Goal: Information Seeking & Learning: Learn about a topic

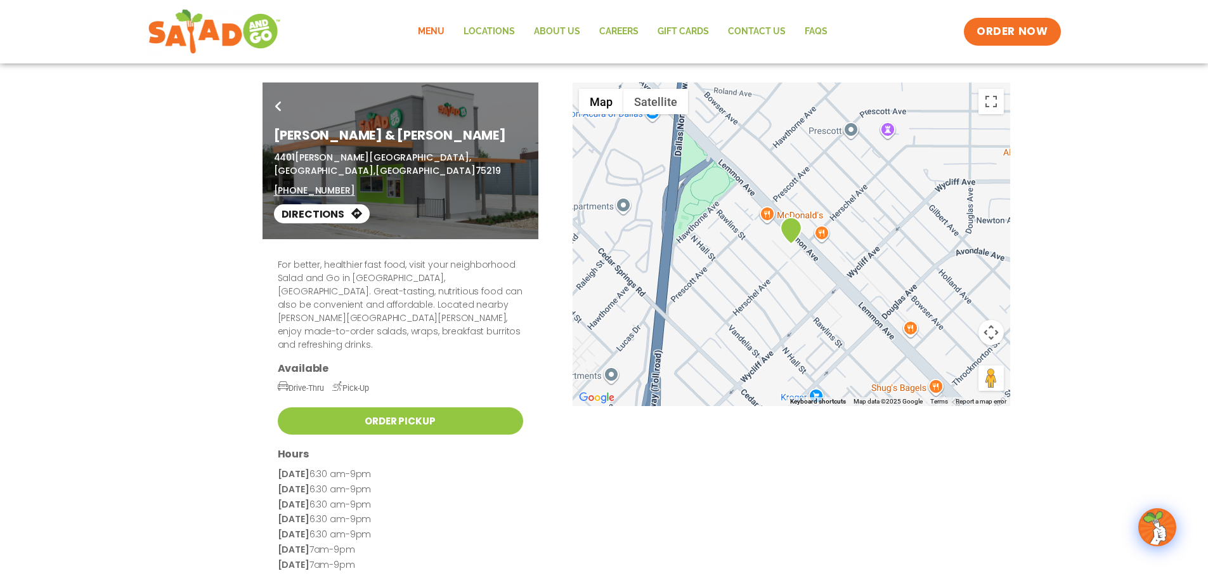
click at [429, 29] on link "Menu" at bounding box center [431, 31] width 46 height 29
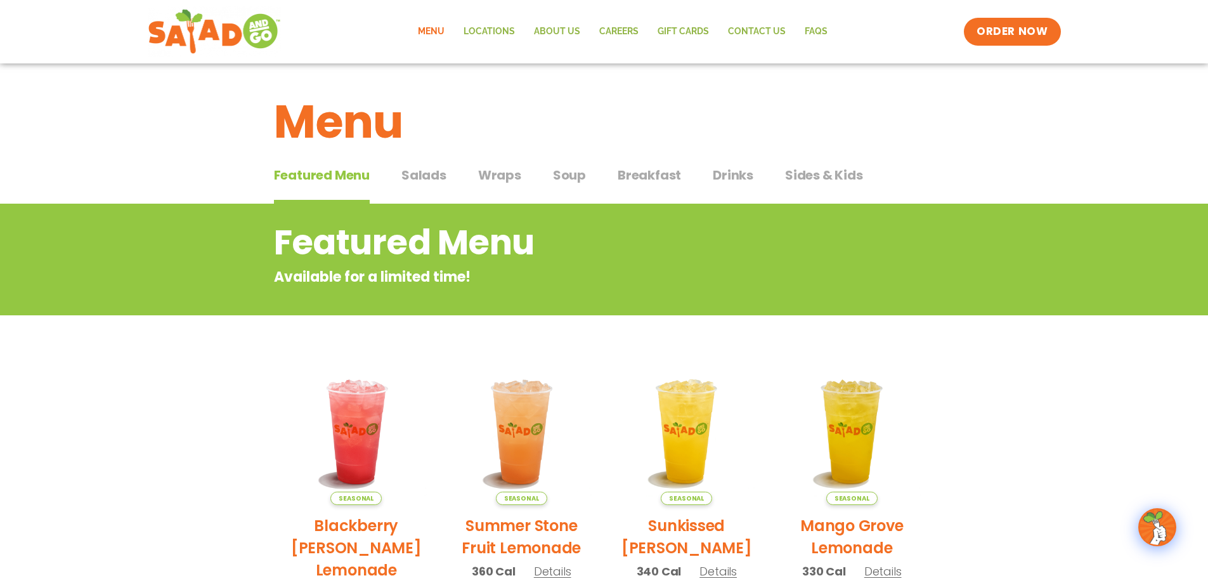
click at [626, 176] on span "Breakfast" at bounding box center [649, 174] width 63 height 19
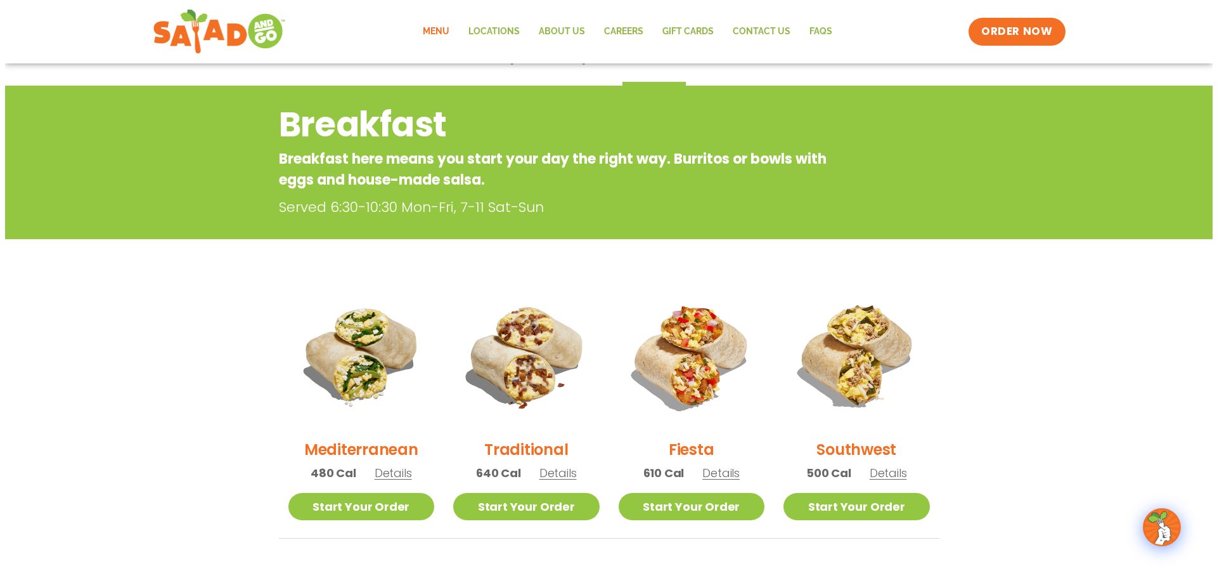
scroll to position [127, 0]
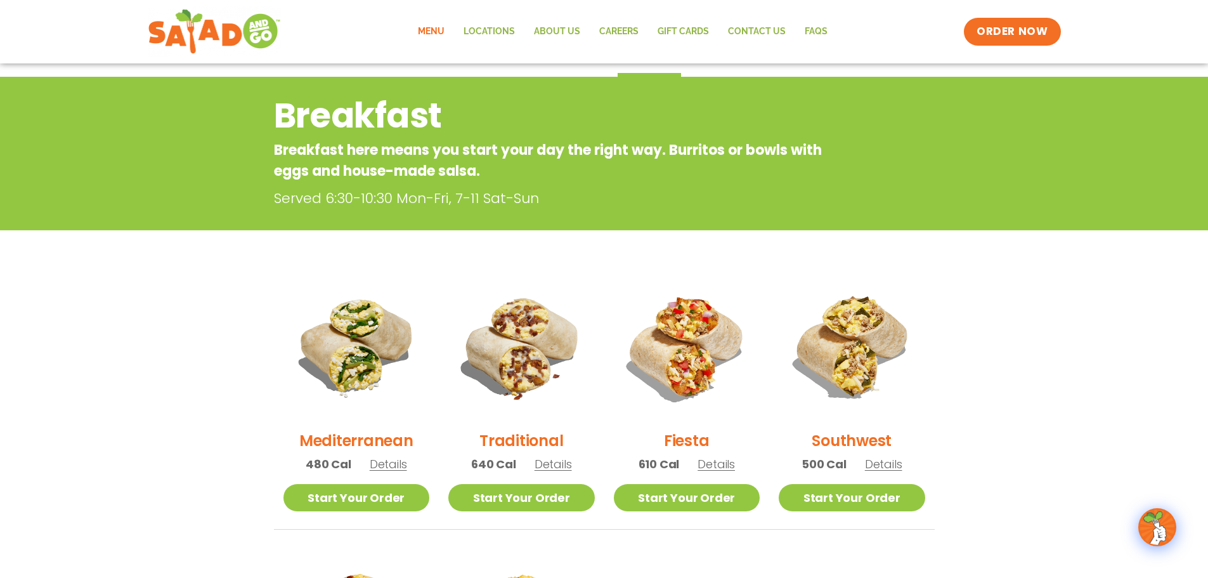
click at [382, 439] on h2 "Mediterranean" at bounding box center [356, 440] width 114 height 22
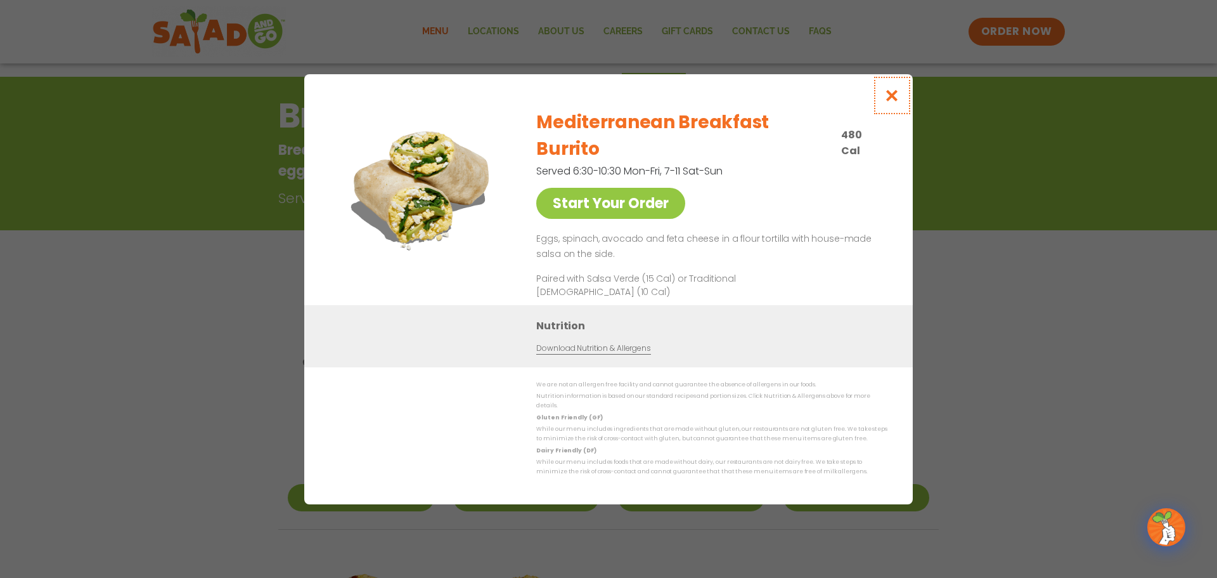
click at [897, 102] on icon "Close modal" at bounding box center [893, 95] width 16 height 13
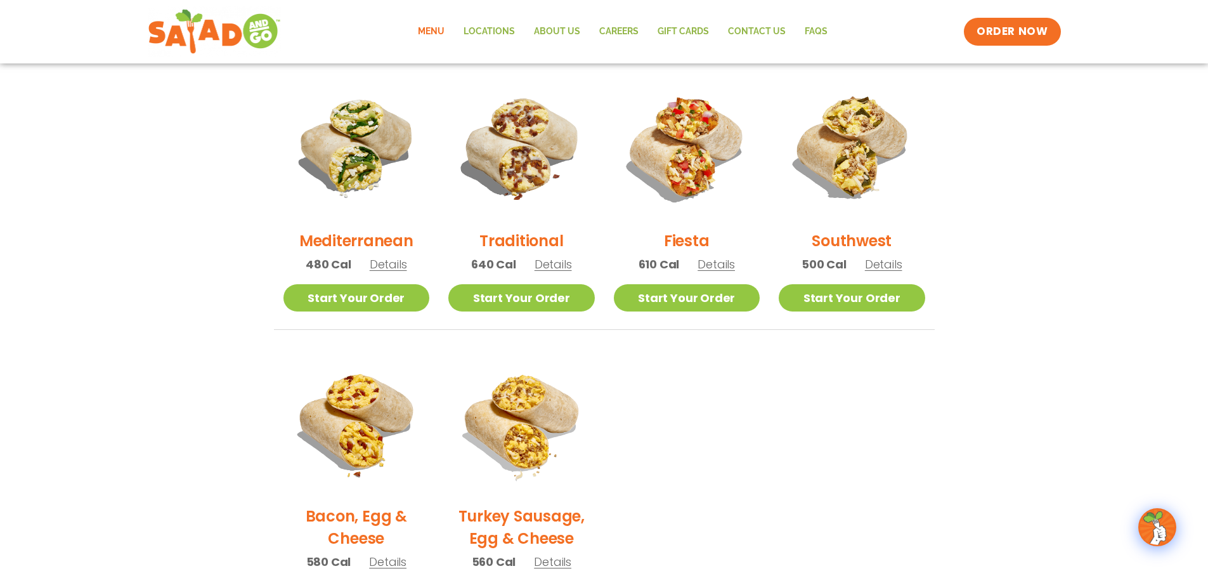
scroll to position [330, 0]
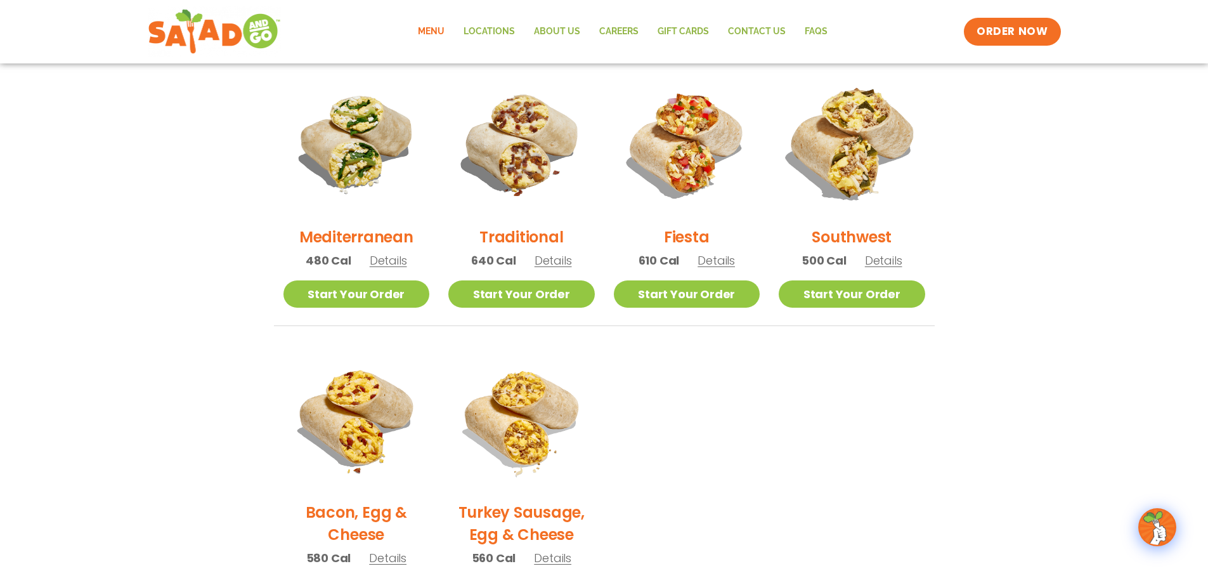
click at [828, 145] on img at bounding box center [852, 143] width 172 height 172
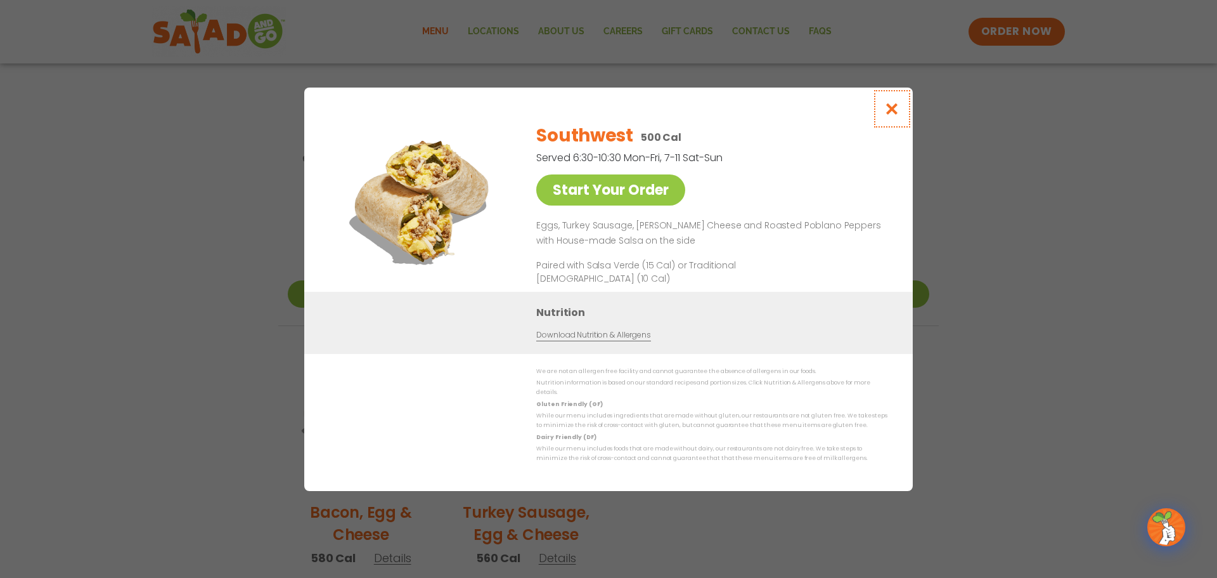
click at [896, 112] on icon "Close modal" at bounding box center [893, 108] width 16 height 13
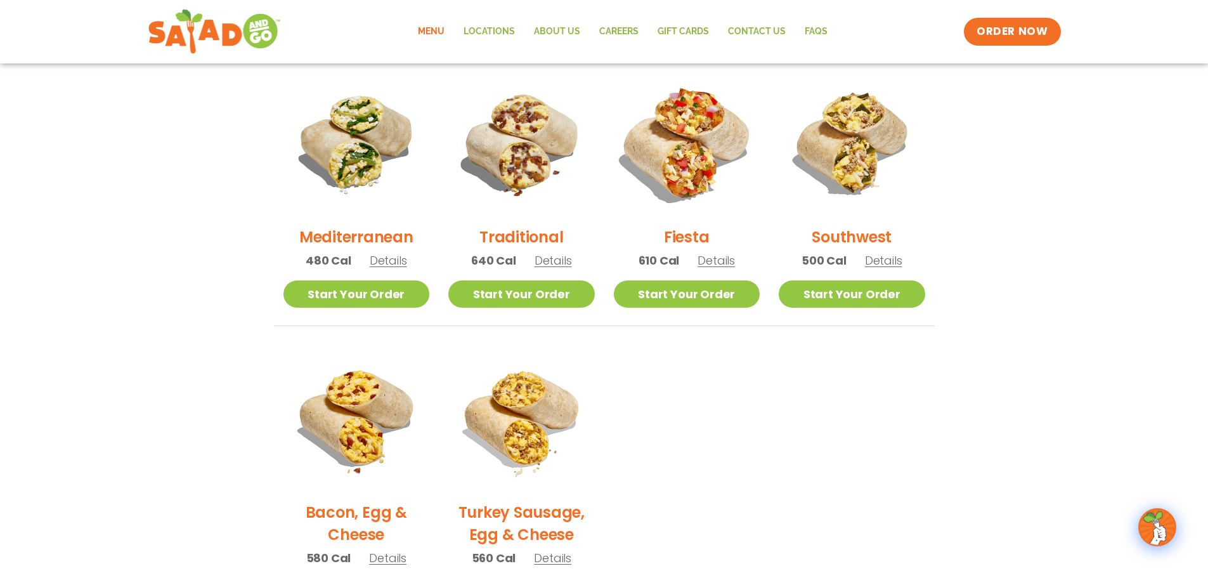
click at [713, 138] on img at bounding box center [686, 143] width 172 height 172
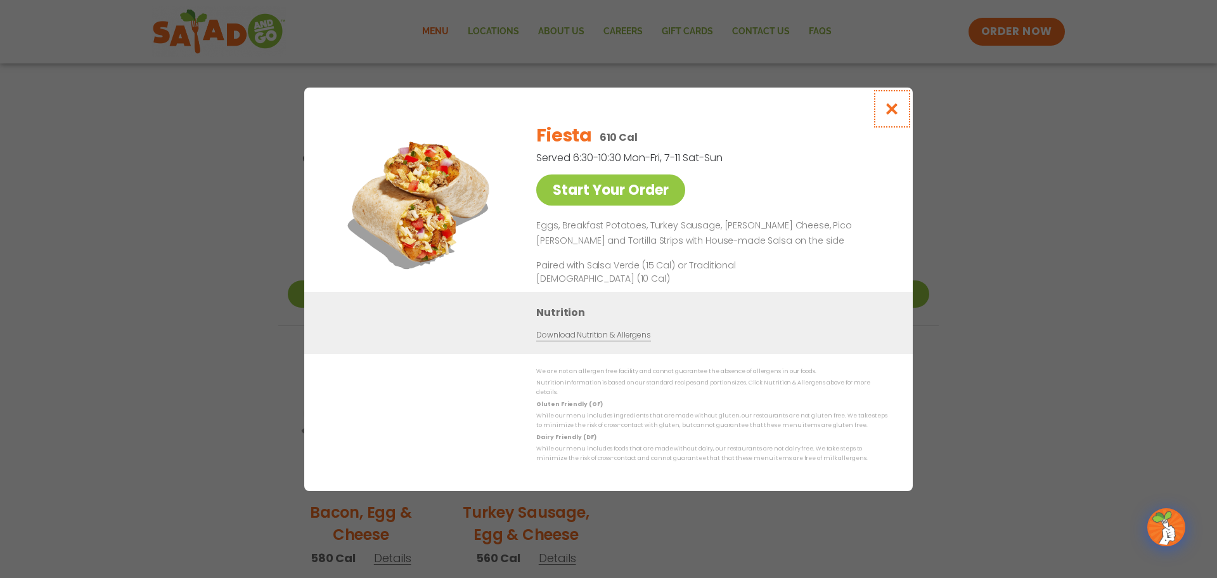
click at [892, 115] on icon "Close modal" at bounding box center [893, 108] width 16 height 13
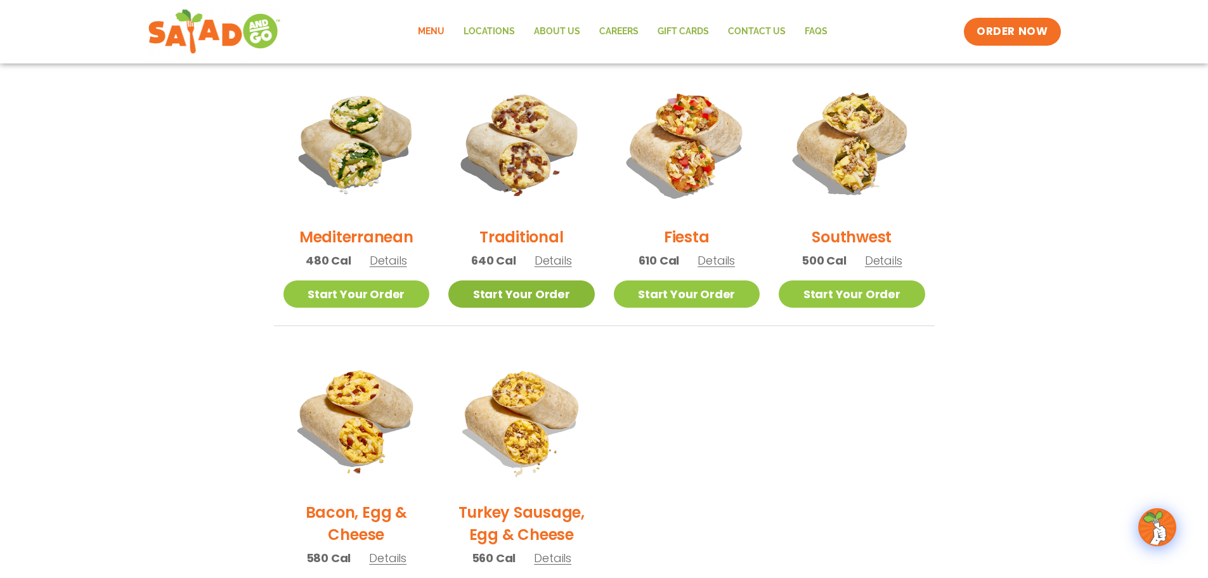
click at [533, 295] on link "Start Your Order" at bounding box center [521, 293] width 146 height 27
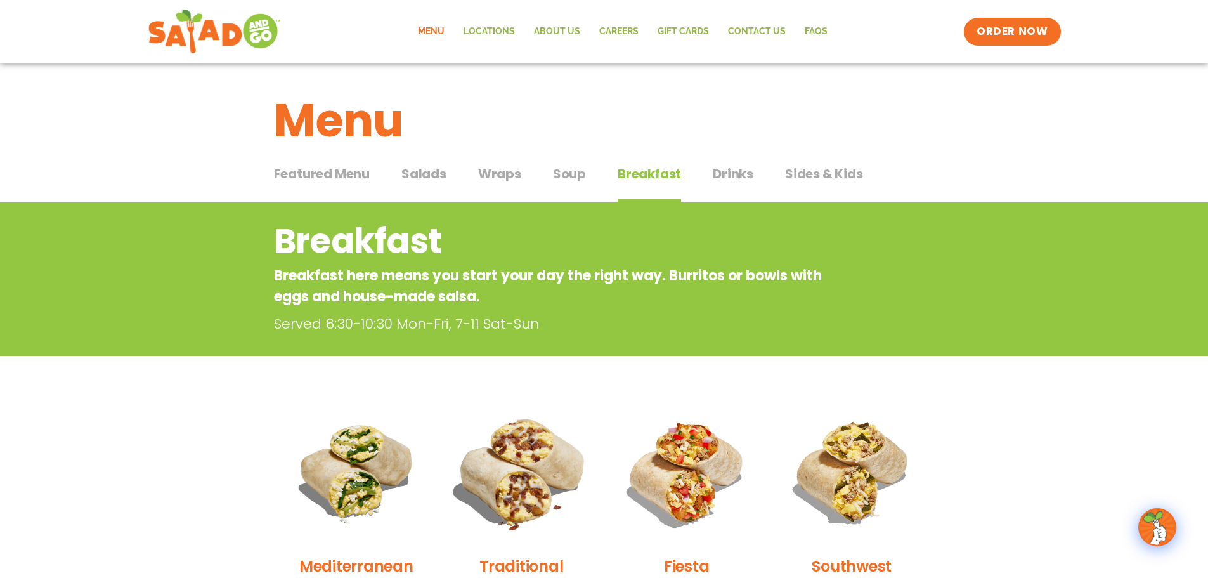
scroll to position [0, 0]
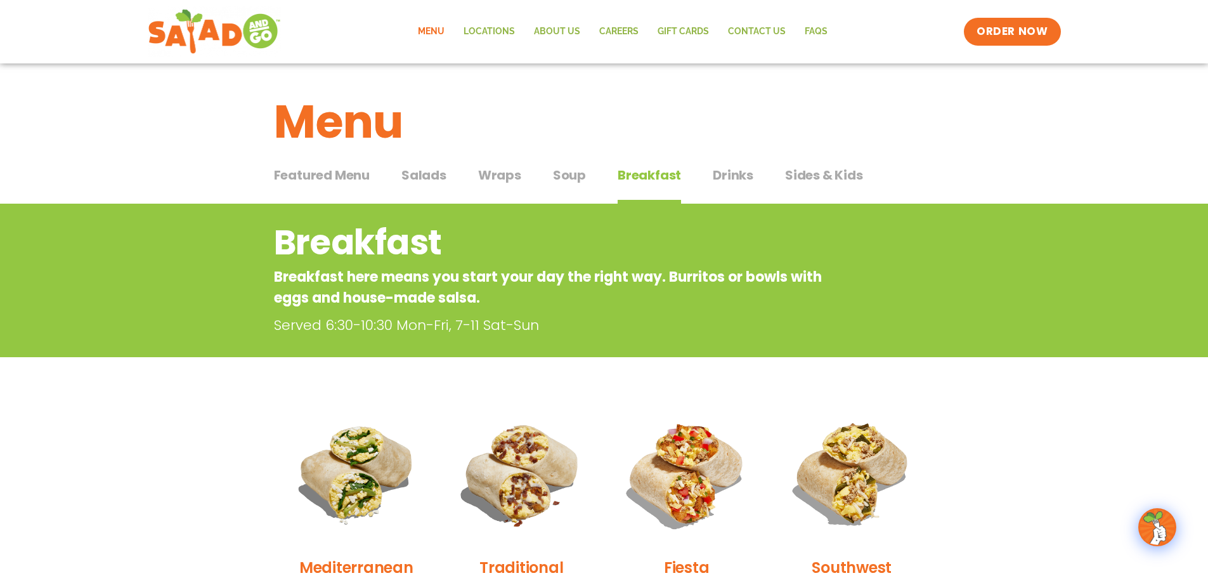
click at [429, 172] on span "Salads" at bounding box center [423, 174] width 45 height 19
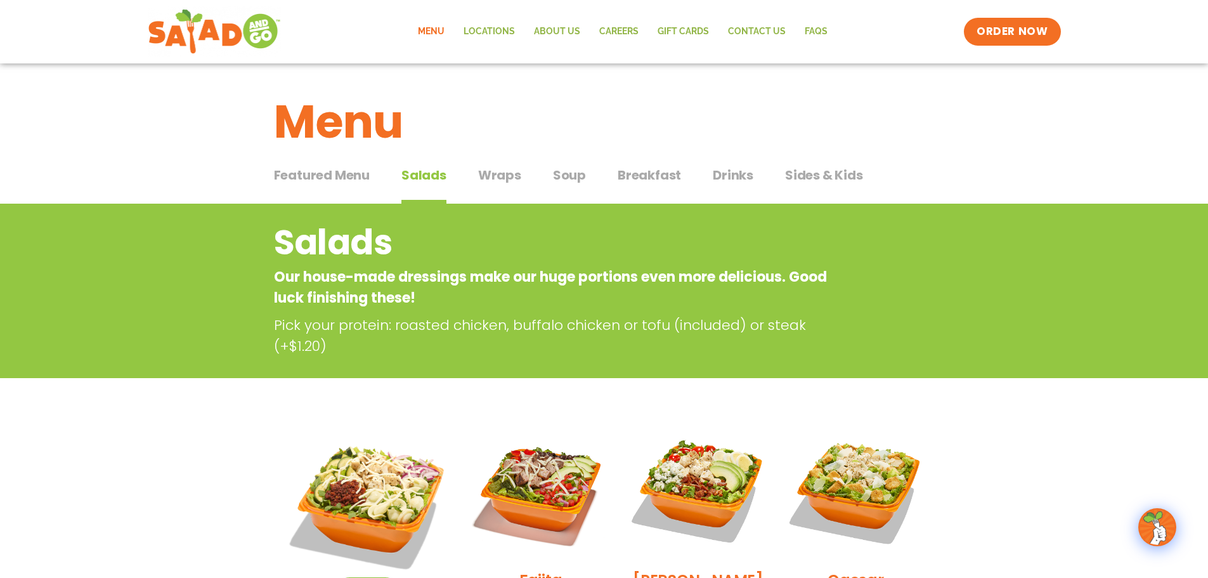
click at [496, 170] on span "Wraps" at bounding box center [499, 174] width 43 height 19
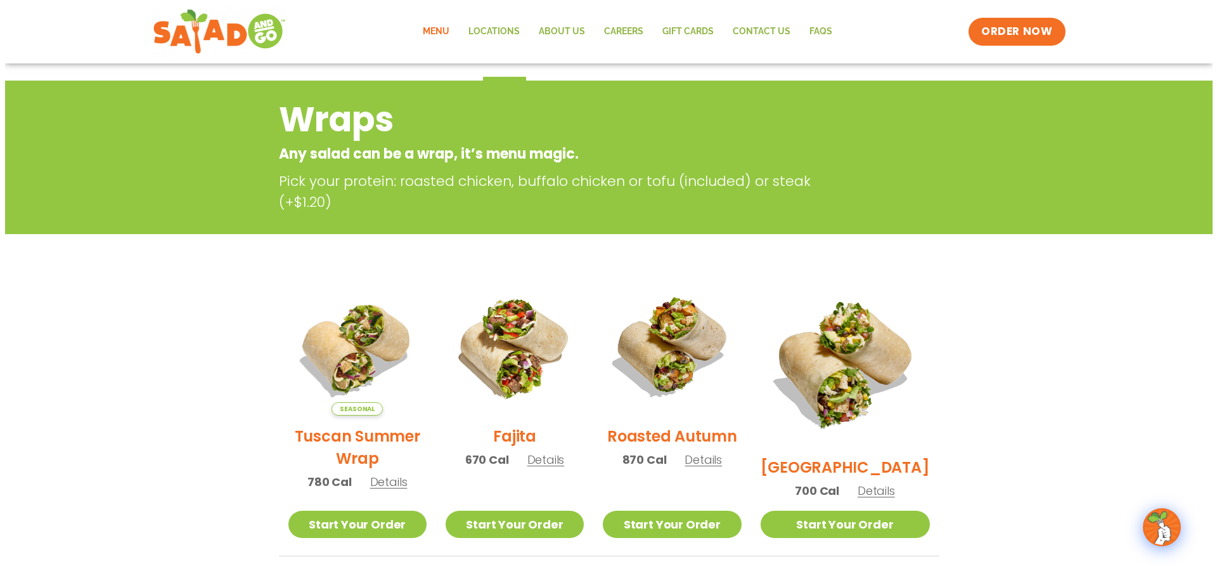
scroll to position [127, 0]
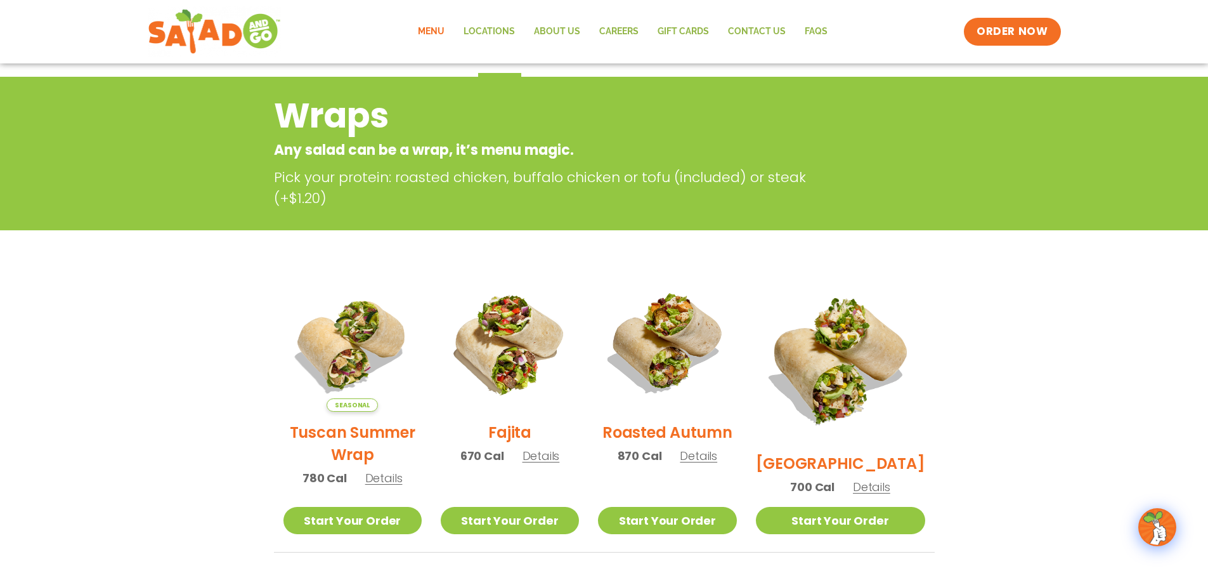
click at [717, 464] on span "Details" at bounding box center [698, 456] width 37 height 16
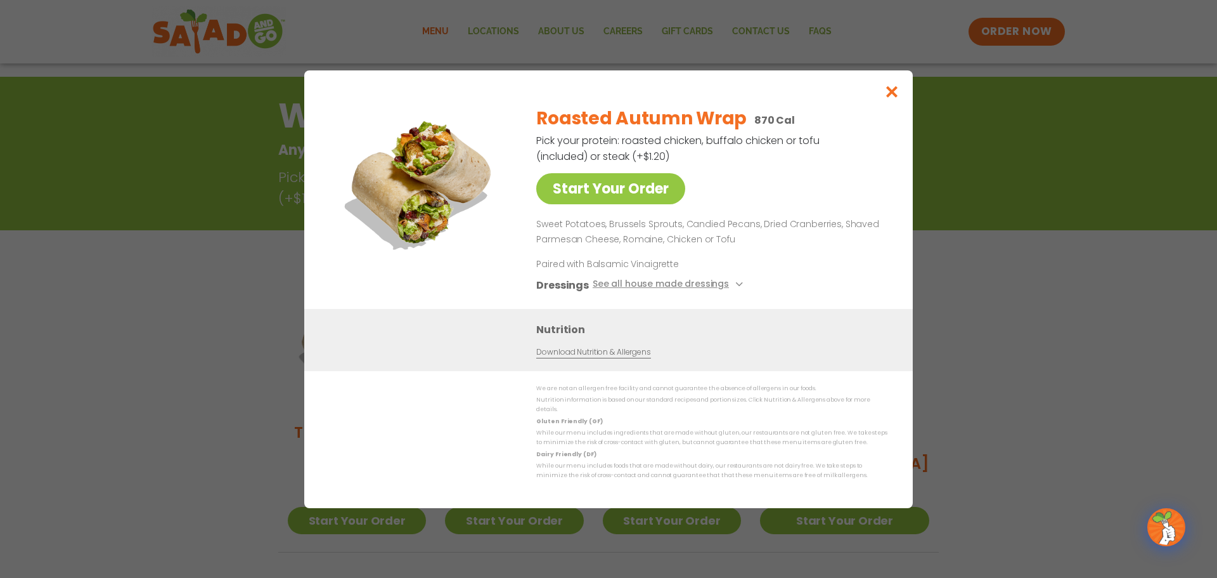
click at [553, 358] on link "Download Nutrition & Allergens" at bounding box center [593, 352] width 114 height 12
